Goal: Information Seeking & Learning: Learn about a topic

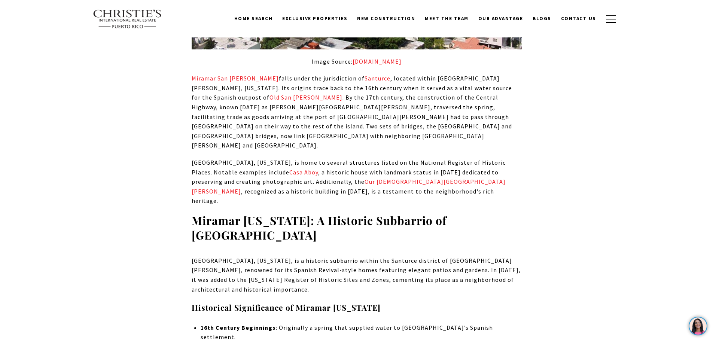
scroll to position [727, 0]
click at [335, 178] on span "Our Lady of Lourdes Chapel" at bounding box center [349, 186] width 314 height 17
click at [338, 178] on span "Our Lady of Lourdes Chapel" at bounding box center [349, 186] width 314 height 17
click at [289, 169] on span "Casa Aboy" at bounding box center [303, 172] width 29 height 7
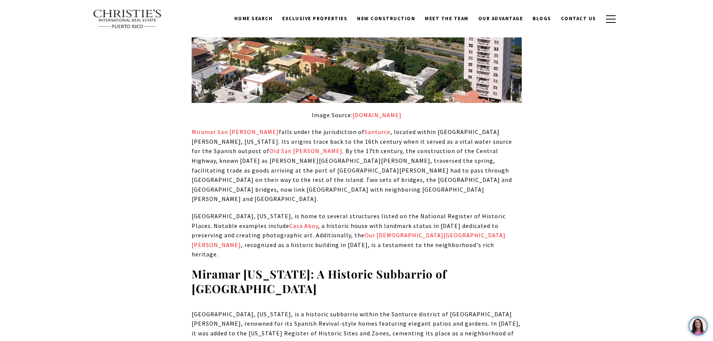
scroll to position [673, 0]
click at [343, 147] on link "Old San Juan" at bounding box center [306, 150] width 73 height 7
click at [217, 128] on span "Miramar San Juan" at bounding box center [235, 131] width 87 height 7
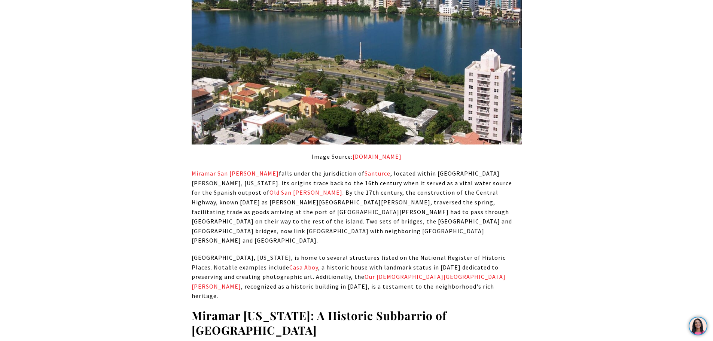
scroll to position [633, 0]
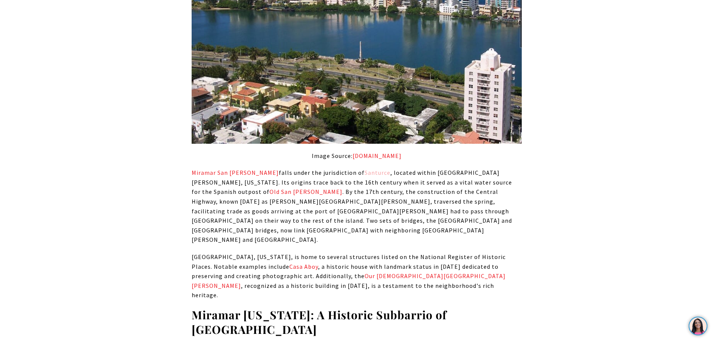
click at [365, 169] on link "Santurce" at bounding box center [378, 172] width 26 height 7
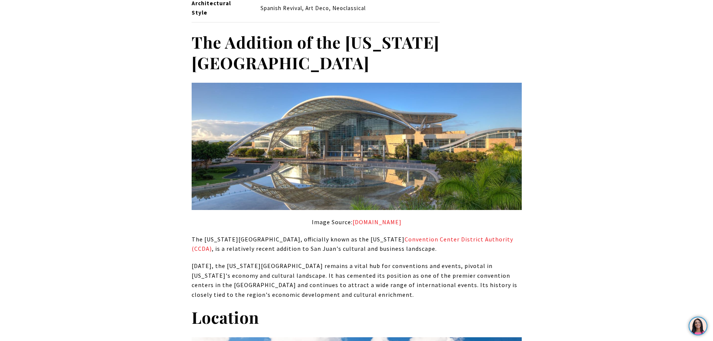
scroll to position [1380, 0]
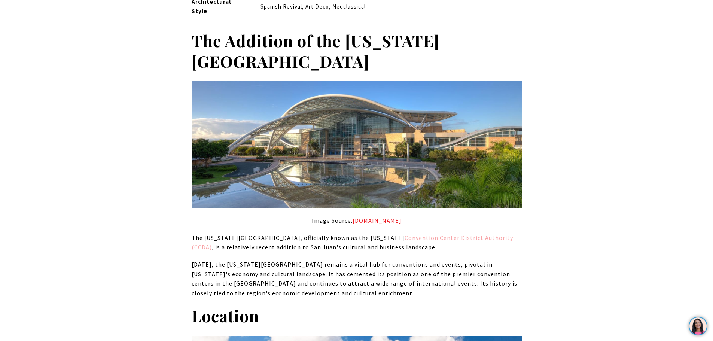
click at [444, 234] on span "Convention Center District Authority (CCDA)" at bounding box center [353, 242] width 322 height 17
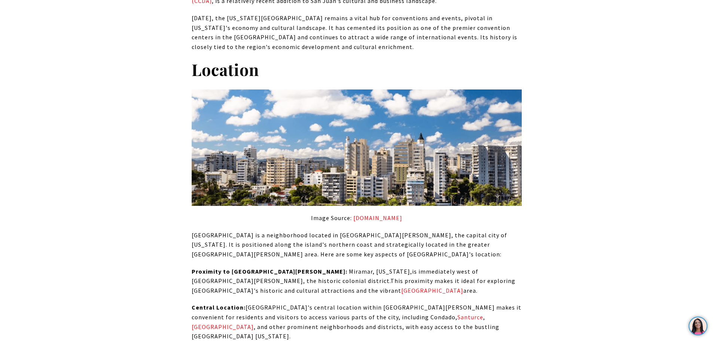
scroll to position [1632, 0]
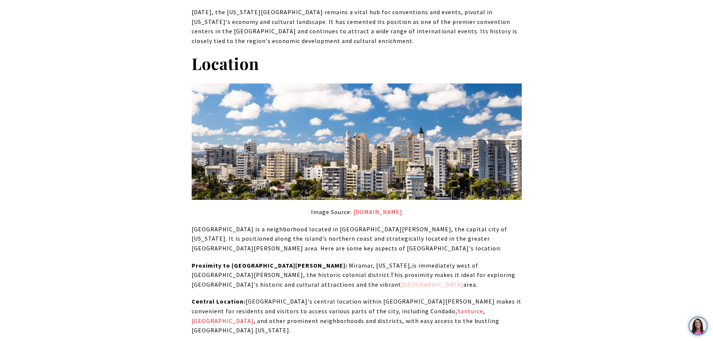
click at [401, 281] on link "[GEOGRAPHIC_DATA]" at bounding box center [432, 284] width 62 height 7
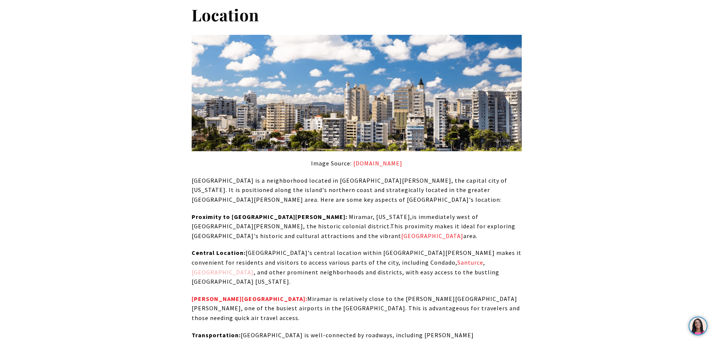
scroll to position [1683, 0]
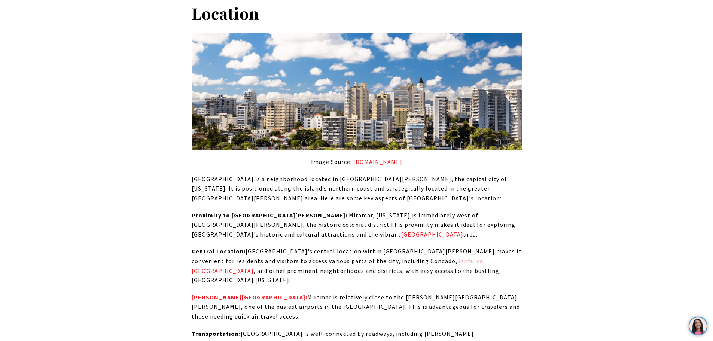
click at [457, 257] on link "Santurce" at bounding box center [470, 260] width 26 height 7
click at [242, 293] on strong "Luis Muñoz Marín International Airport:" at bounding box center [250, 296] width 116 height 7
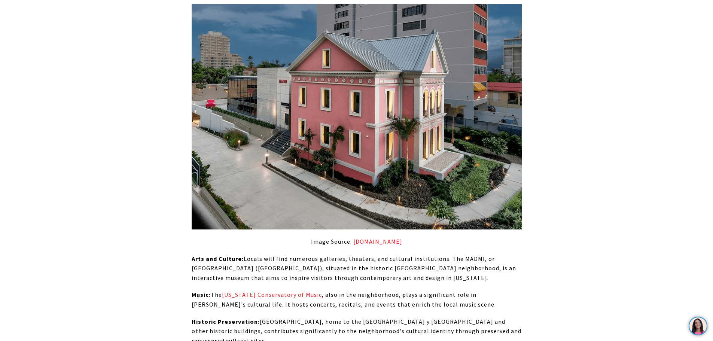
scroll to position [2478, 0]
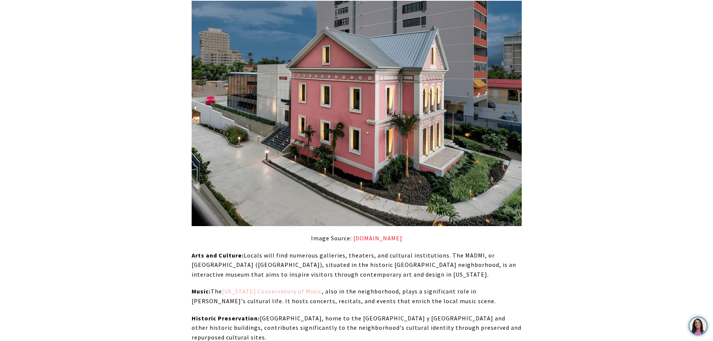
click at [274, 287] on span "Puerto Rico Conservatory of Music" at bounding box center [272, 290] width 100 height 7
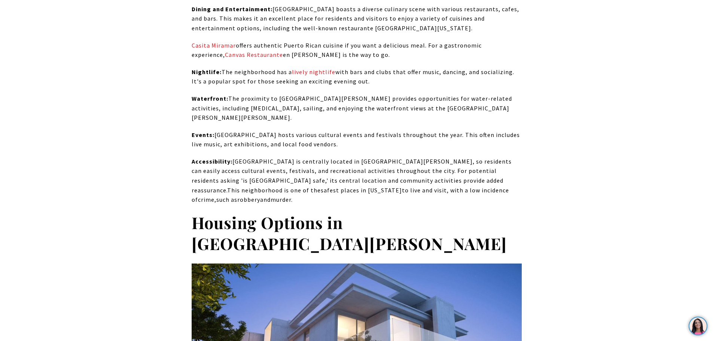
scroll to position [3176, 0]
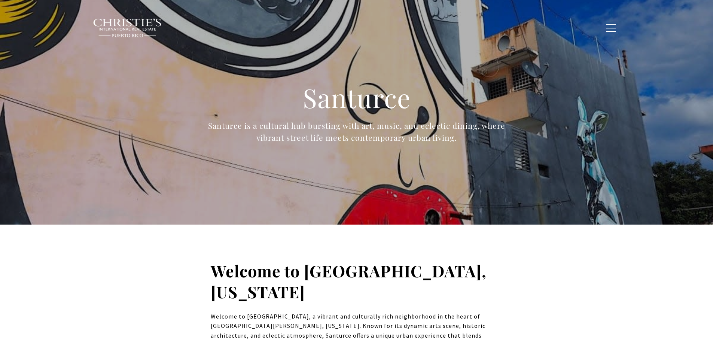
type input "**********"
type input "*********"
